Goal: Check status

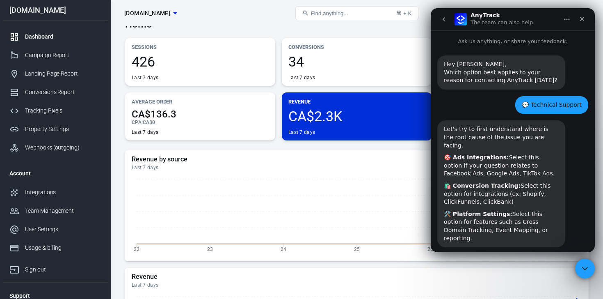
scroll to position [101, 0]
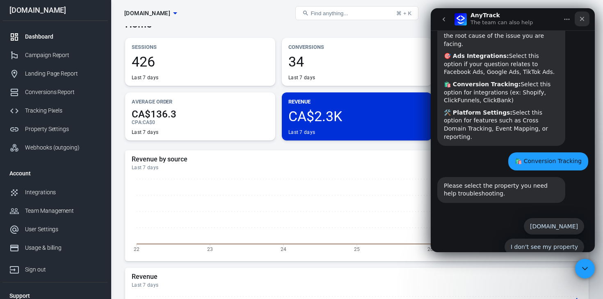
click at [584, 18] on icon "Close" at bounding box center [582, 19] width 7 height 7
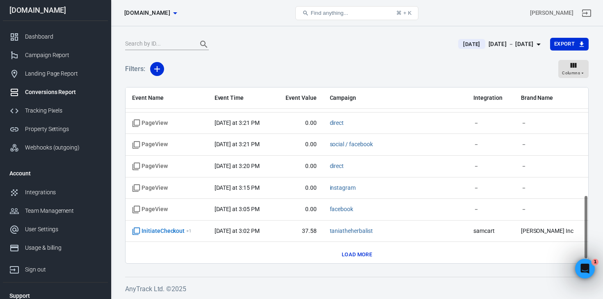
scroll to position [303, 0]
